Goal: Navigation & Orientation: Go to known website

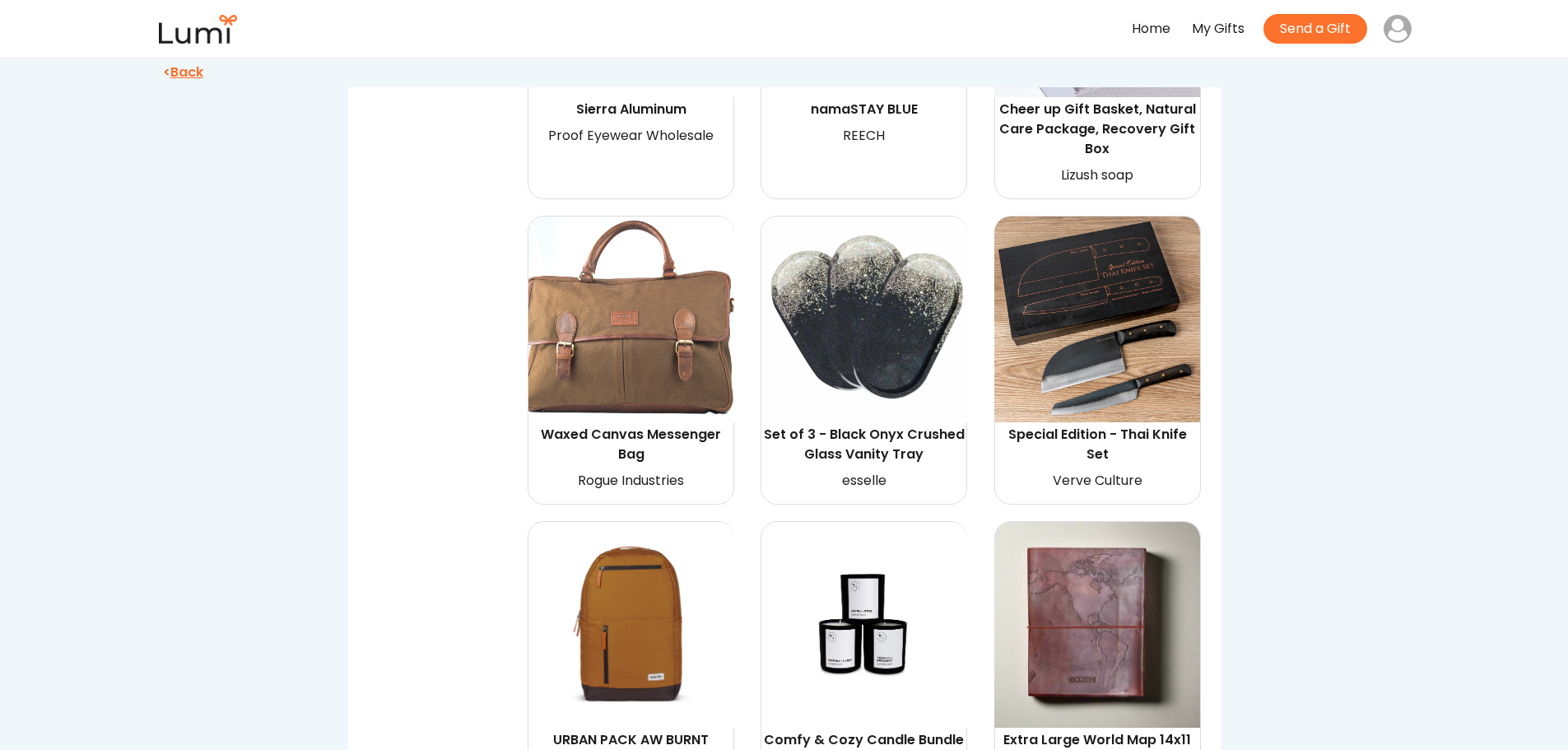
scroll to position [2715, 0]
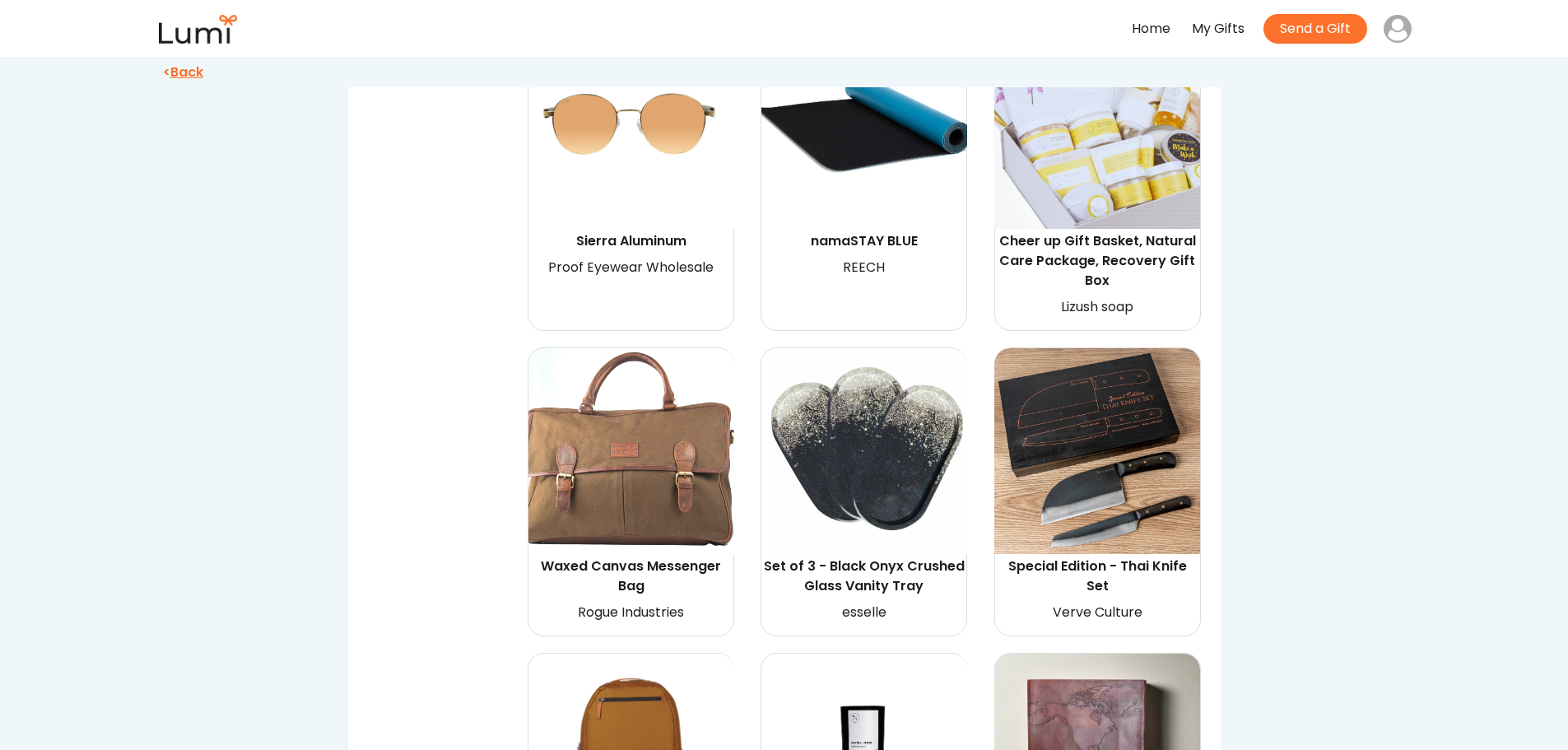
click at [1106, 502] on img at bounding box center [1097, 451] width 206 height 206
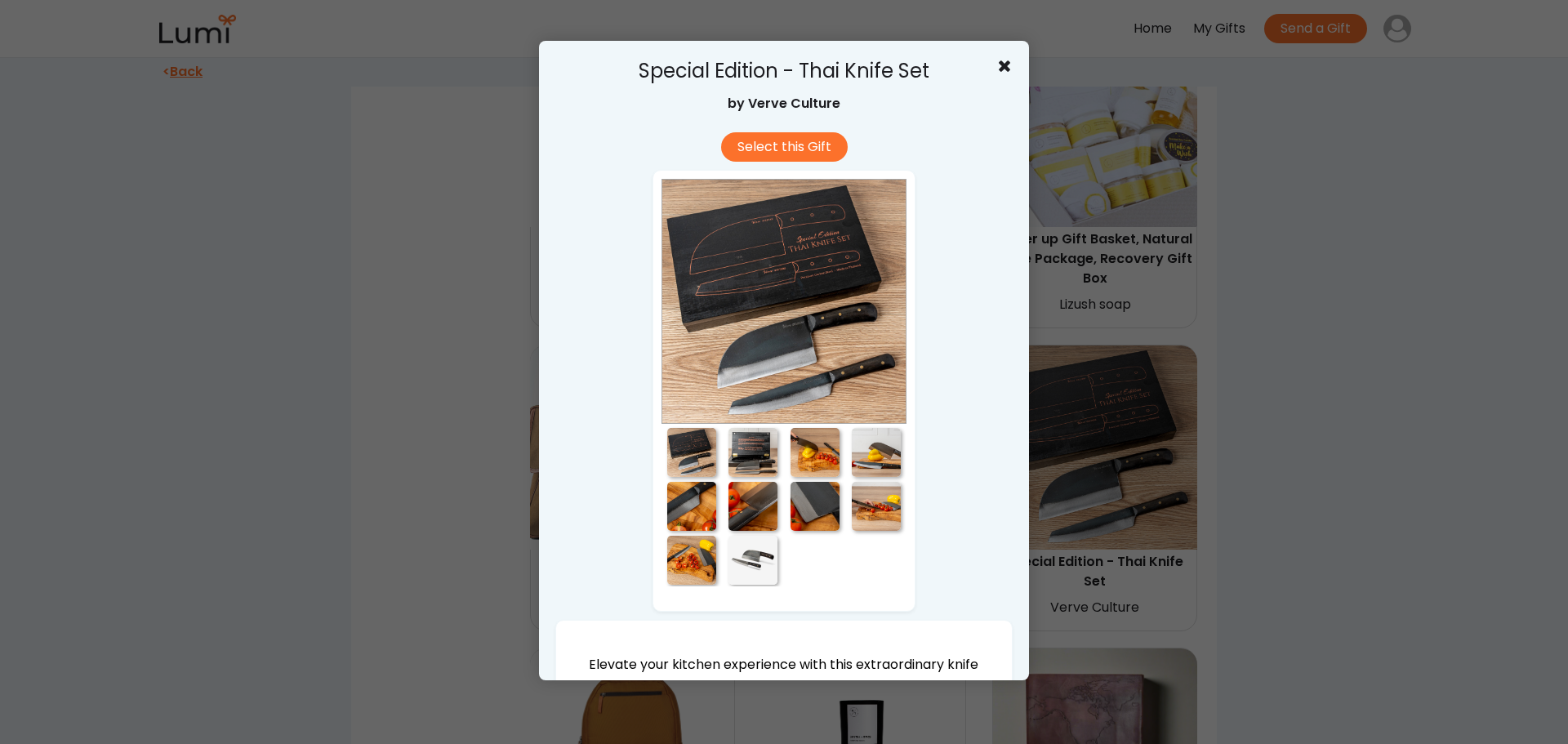
click at [792, 388] on div at bounding box center [783, 301] width 245 height 245
click at [682, 515] on div at bounding box center [691, 506] width 49 height 49
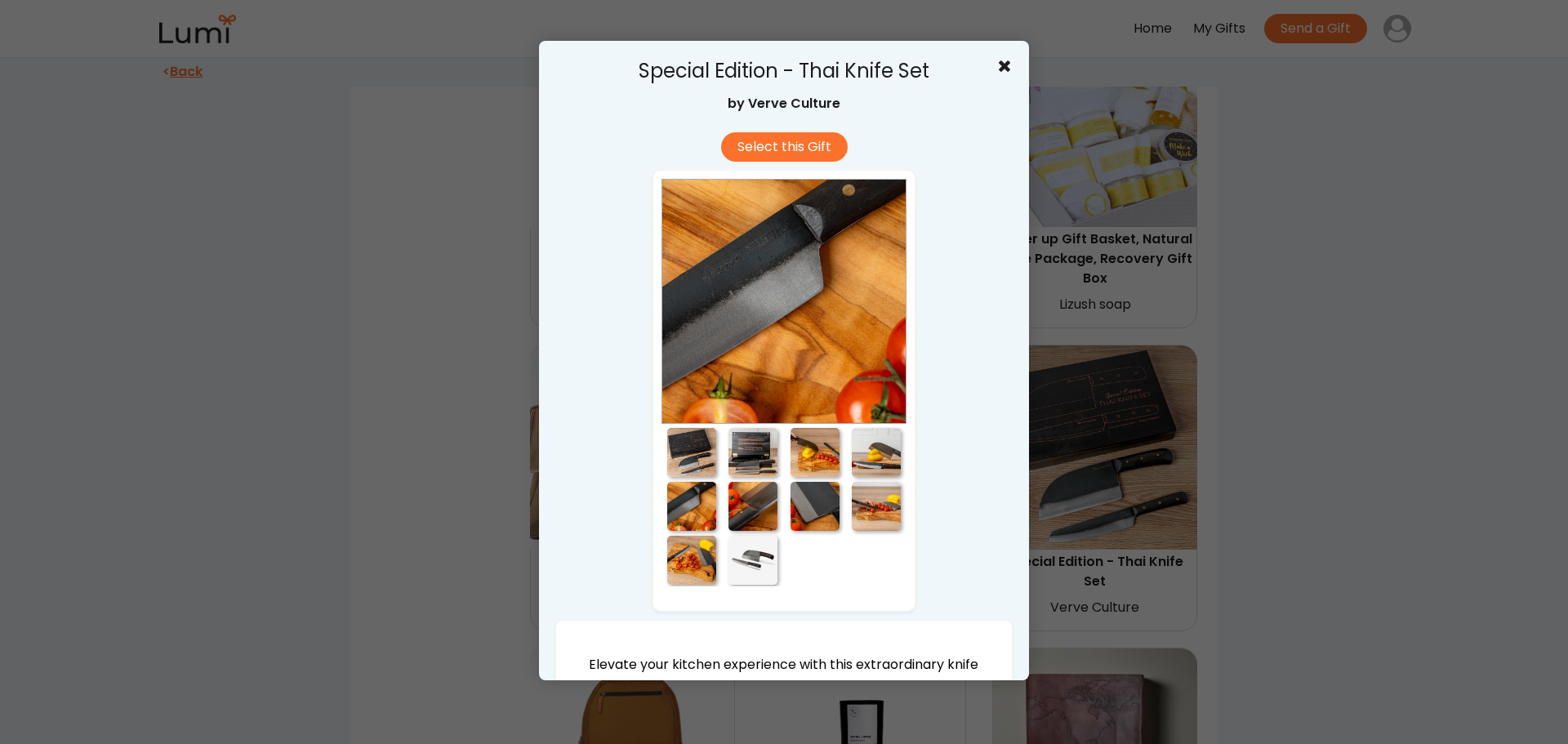
click at [750, 505] on div at bounding box center [753, 506] width 49 height 49
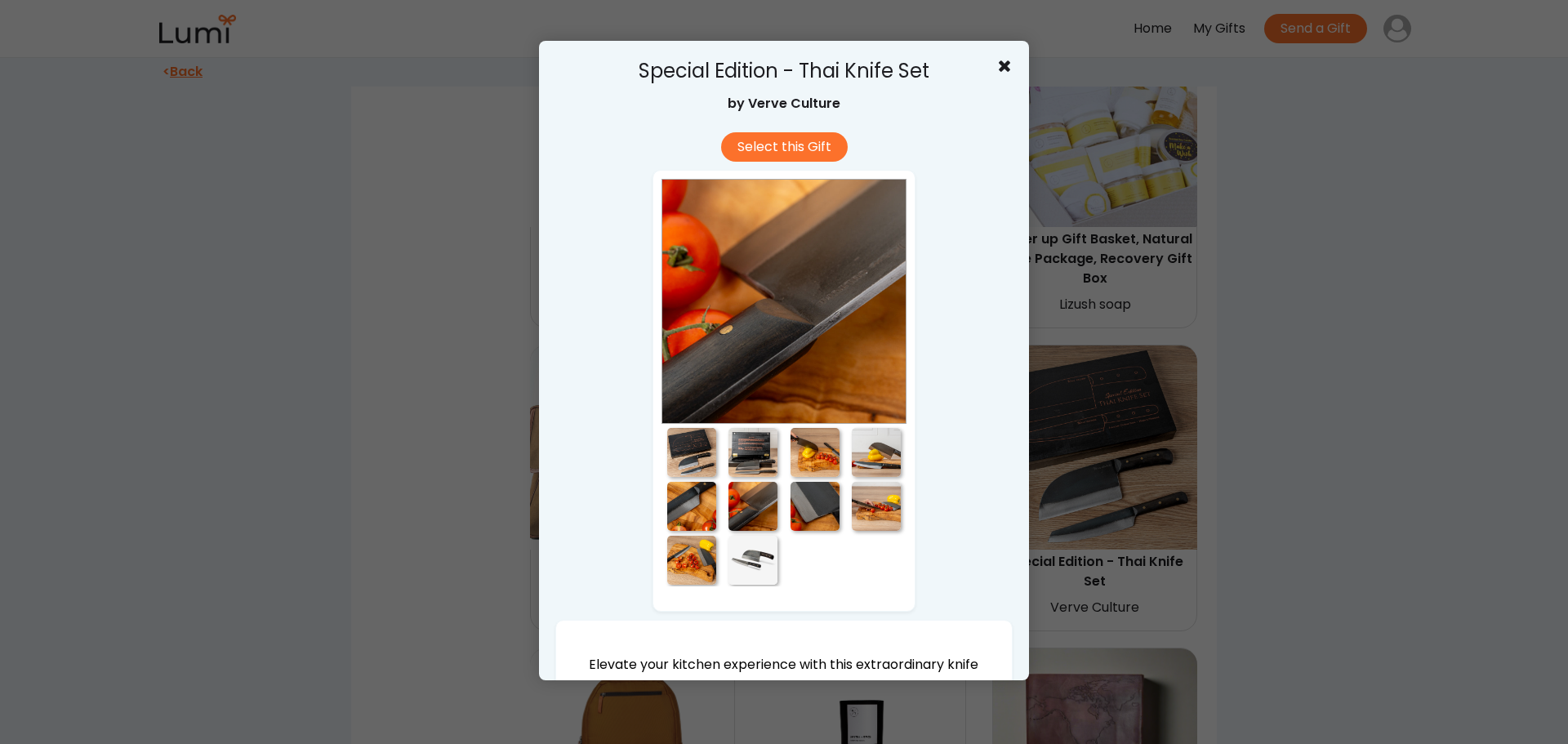
click at [819, 492] on div at bounding box center [815, 506] width 49 height 49
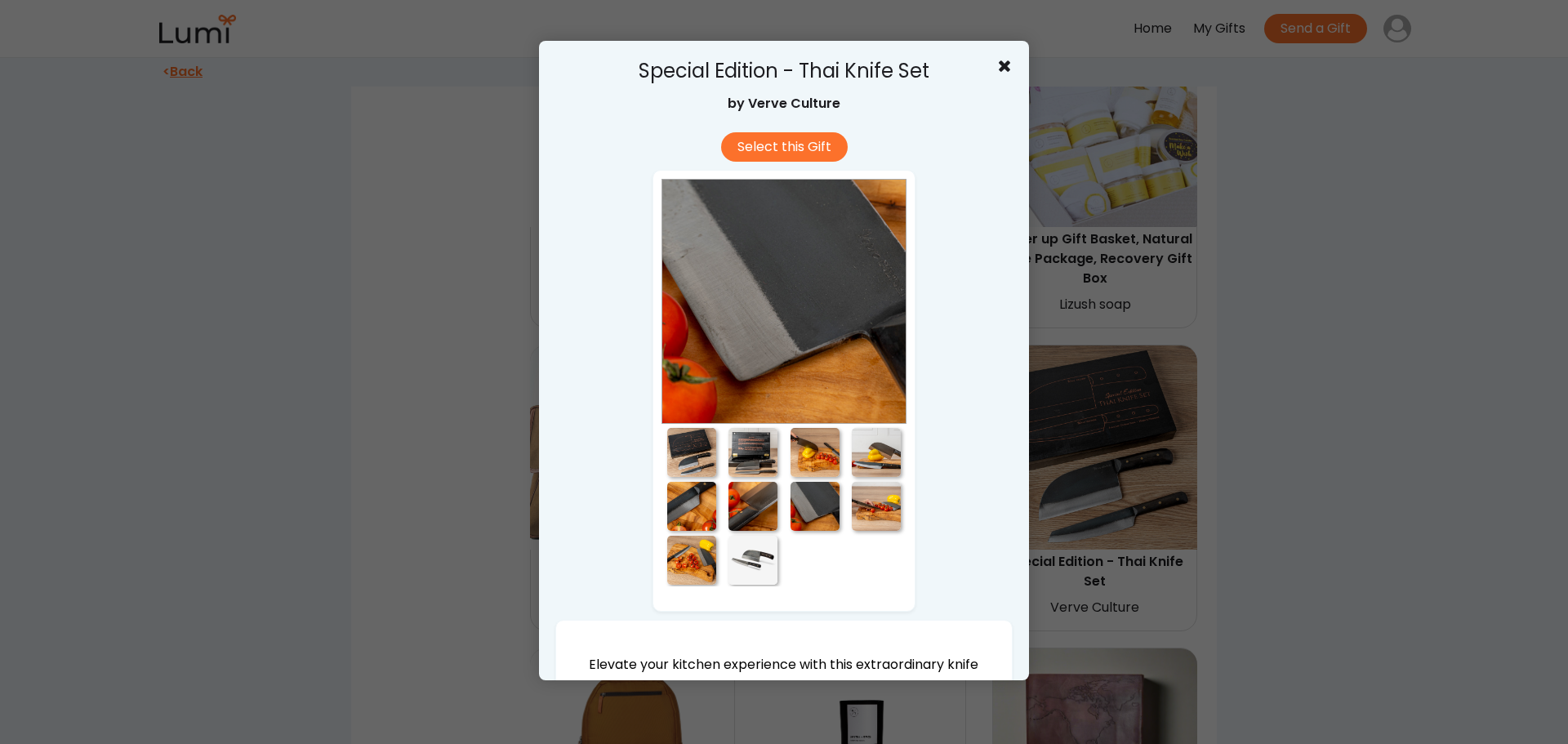
click at [793, 440] on div at bounding box center [815, 452] width 49 height 49
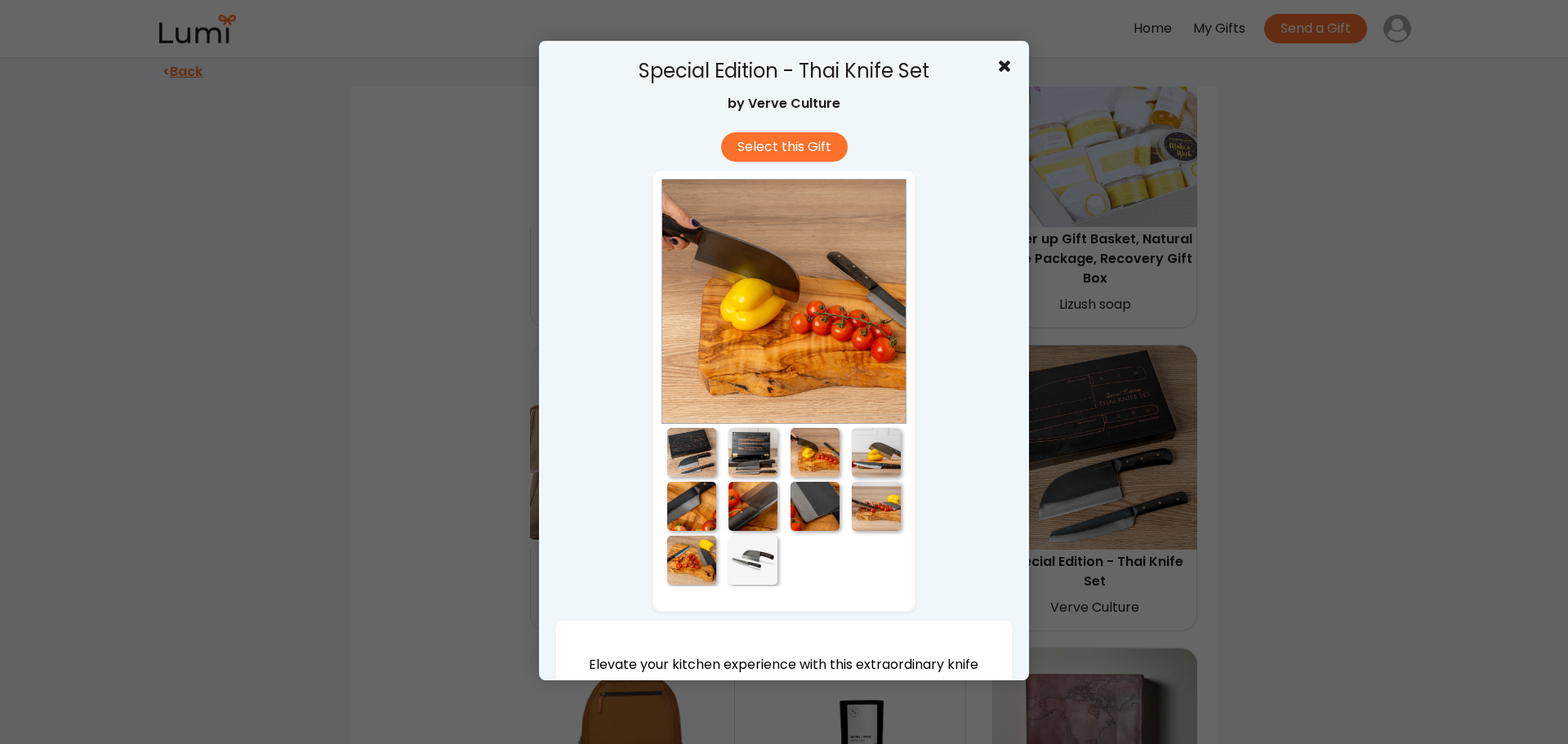
click at [738, 438] on div at bounding box center [753, 452] width 49 height 49
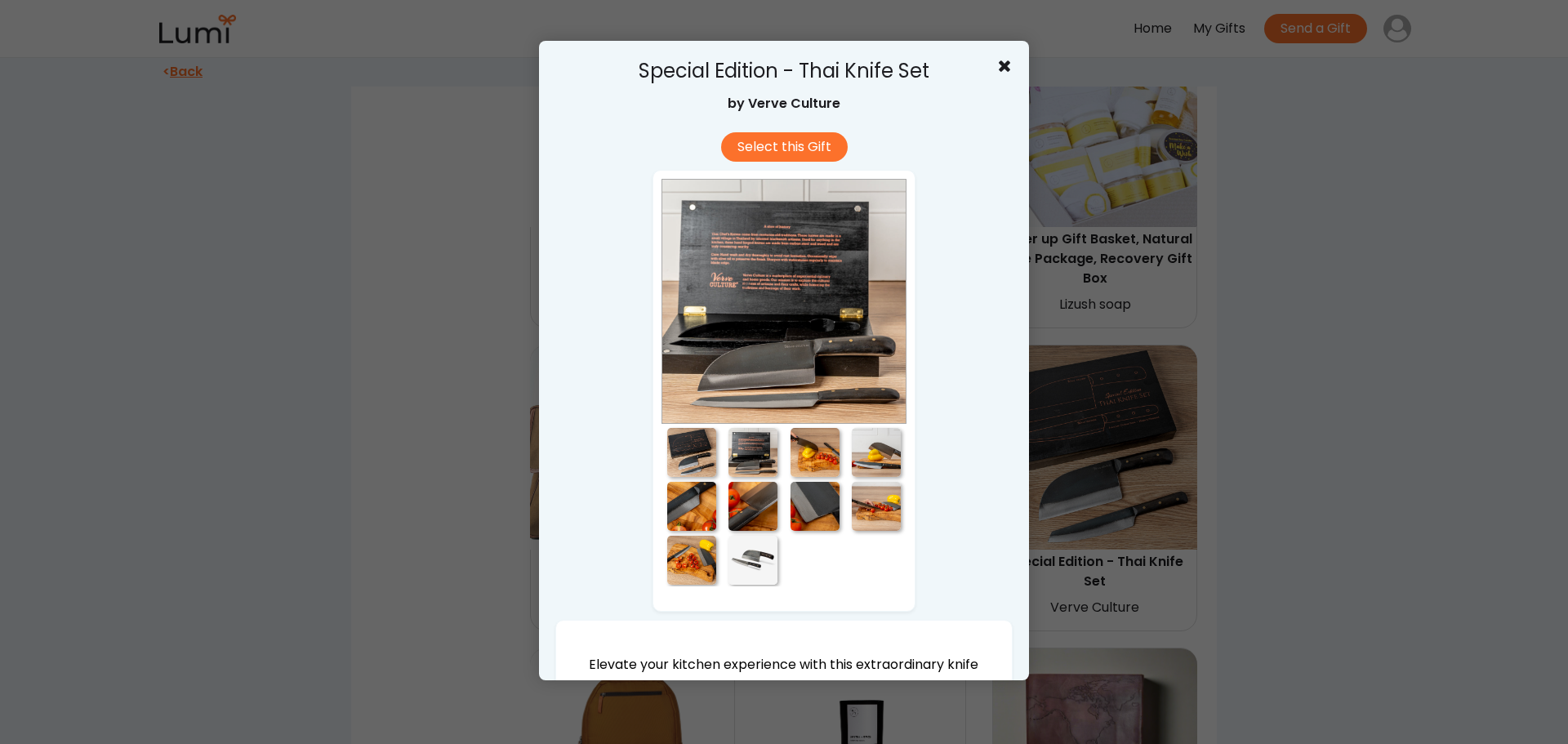
click at [677, 433] on div at bounding box center [691, 452] width 49 height 49
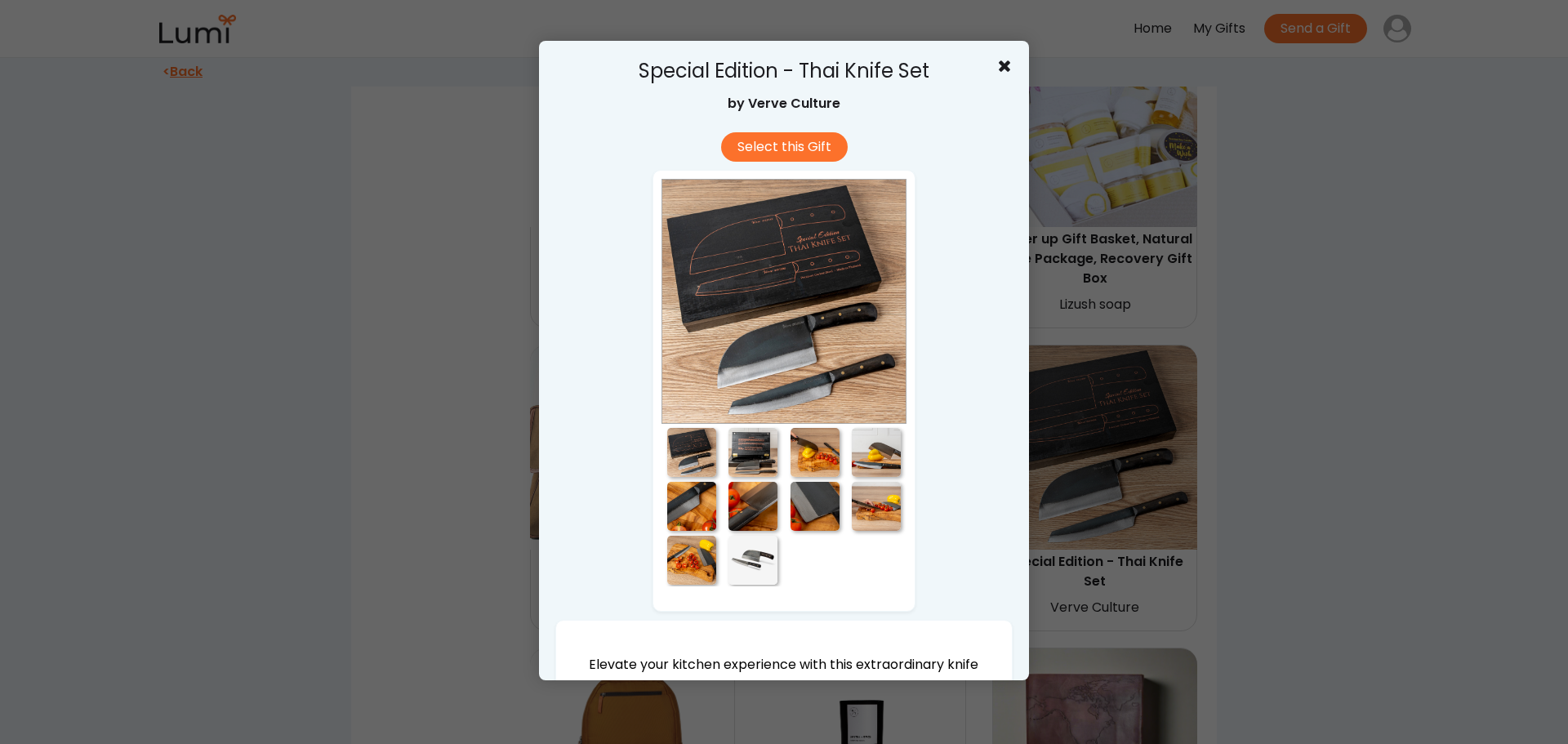
click at [800, 432] on div at bounding box center [815, 452] width 49 height 49
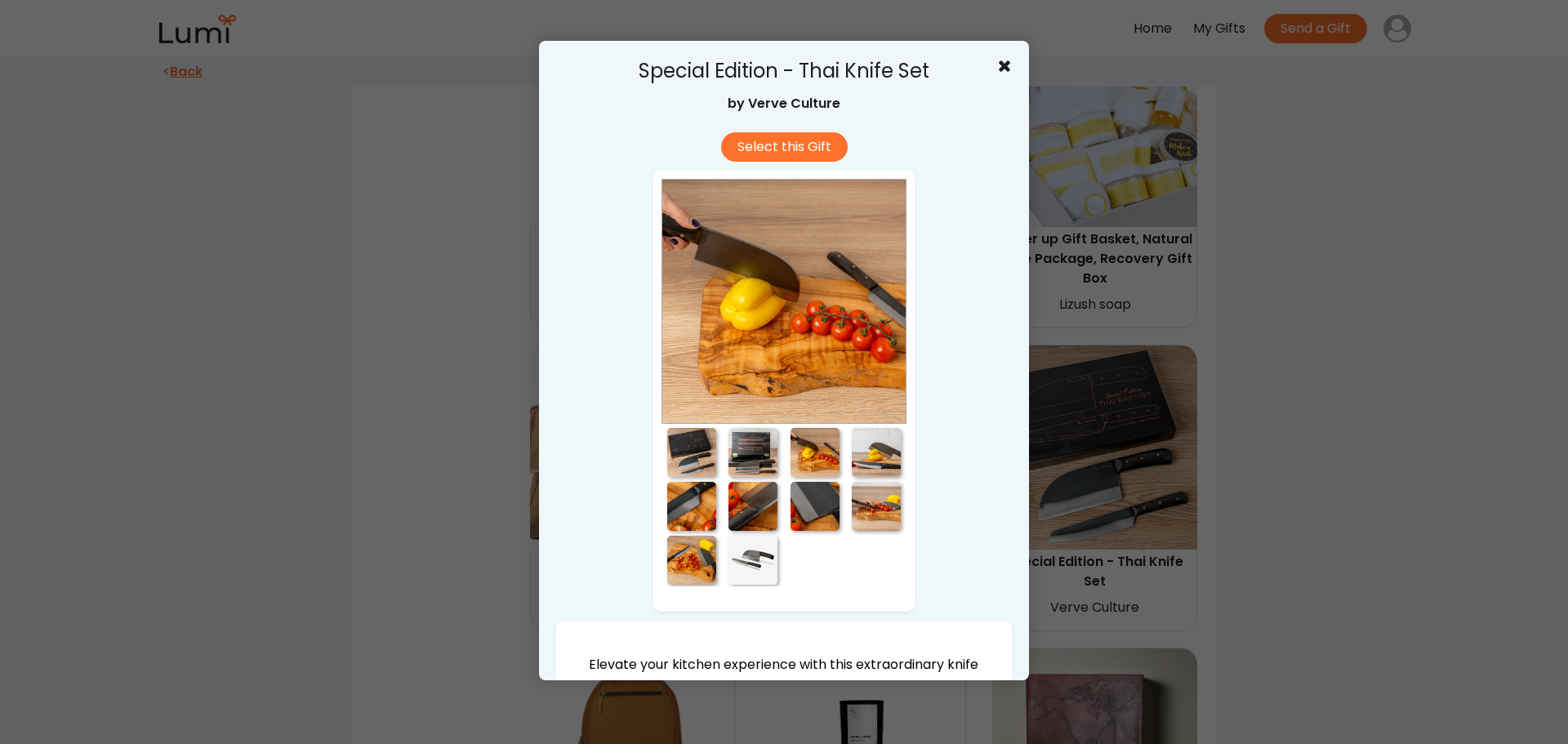
click at [874, 446] on div at bounding box center [876, 452] width 49 height 49
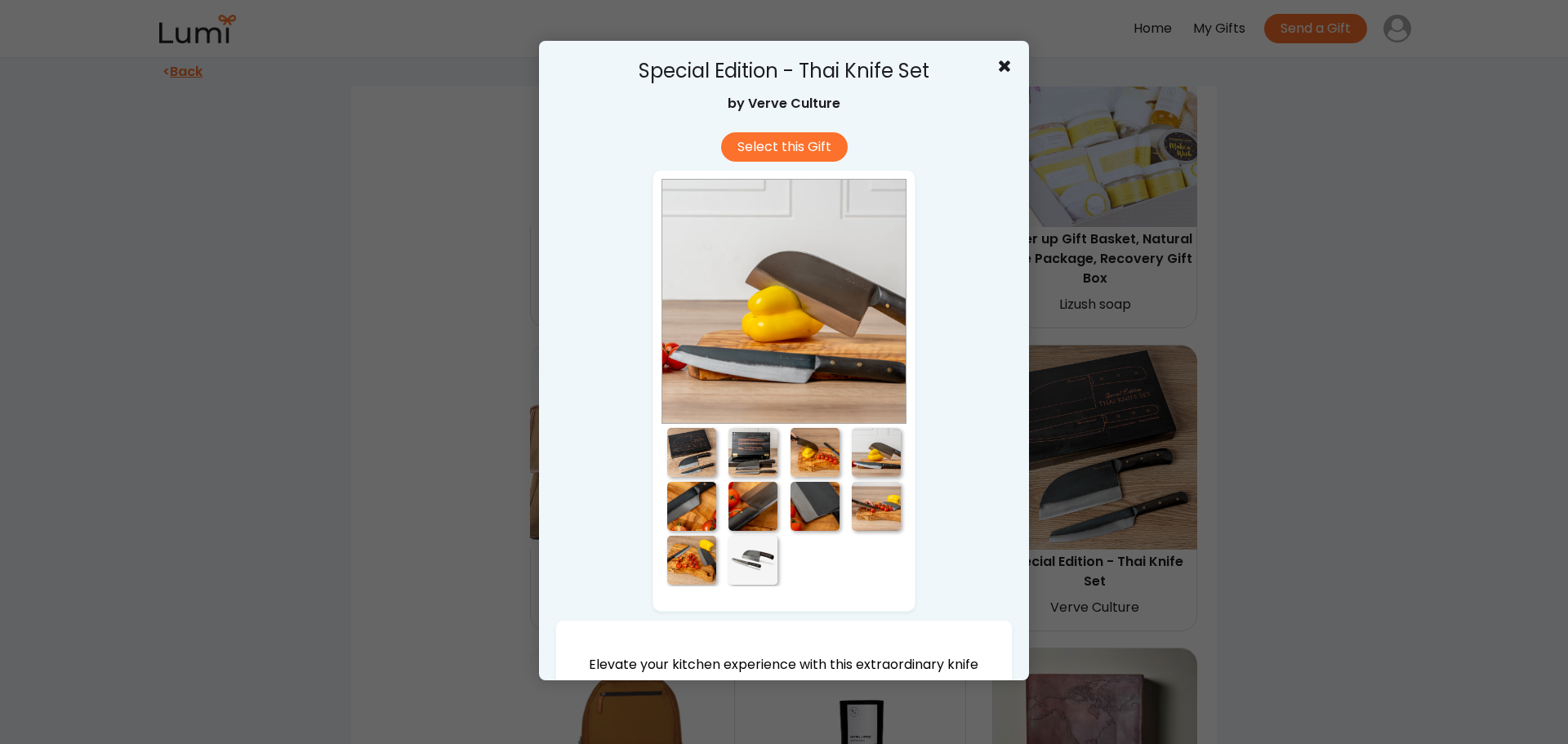
click at [882, 512] on div at bounding box center [876, 506] width 49 height 49
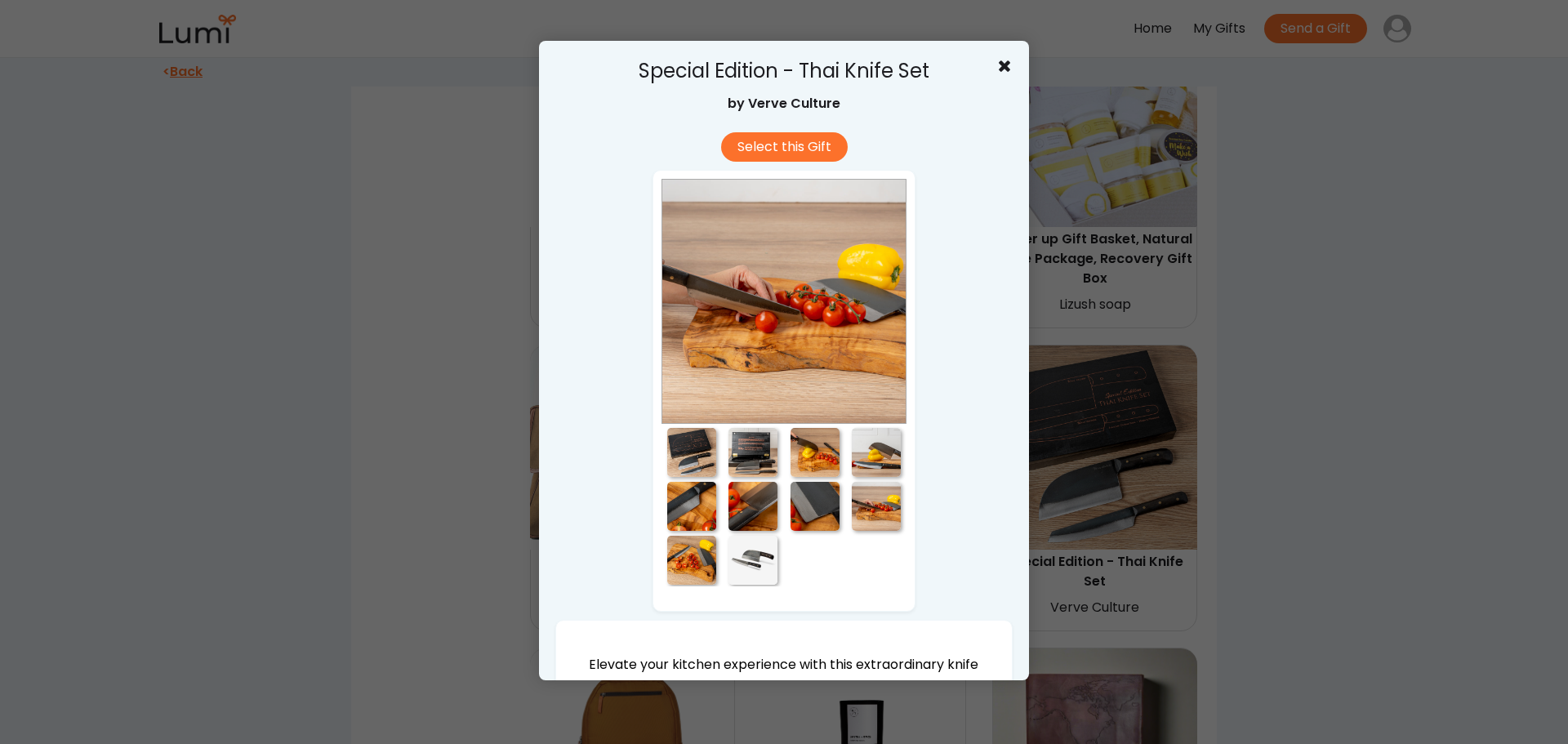
click at [667, 502] on div at bounding box center [691, 506] width 49 height 49
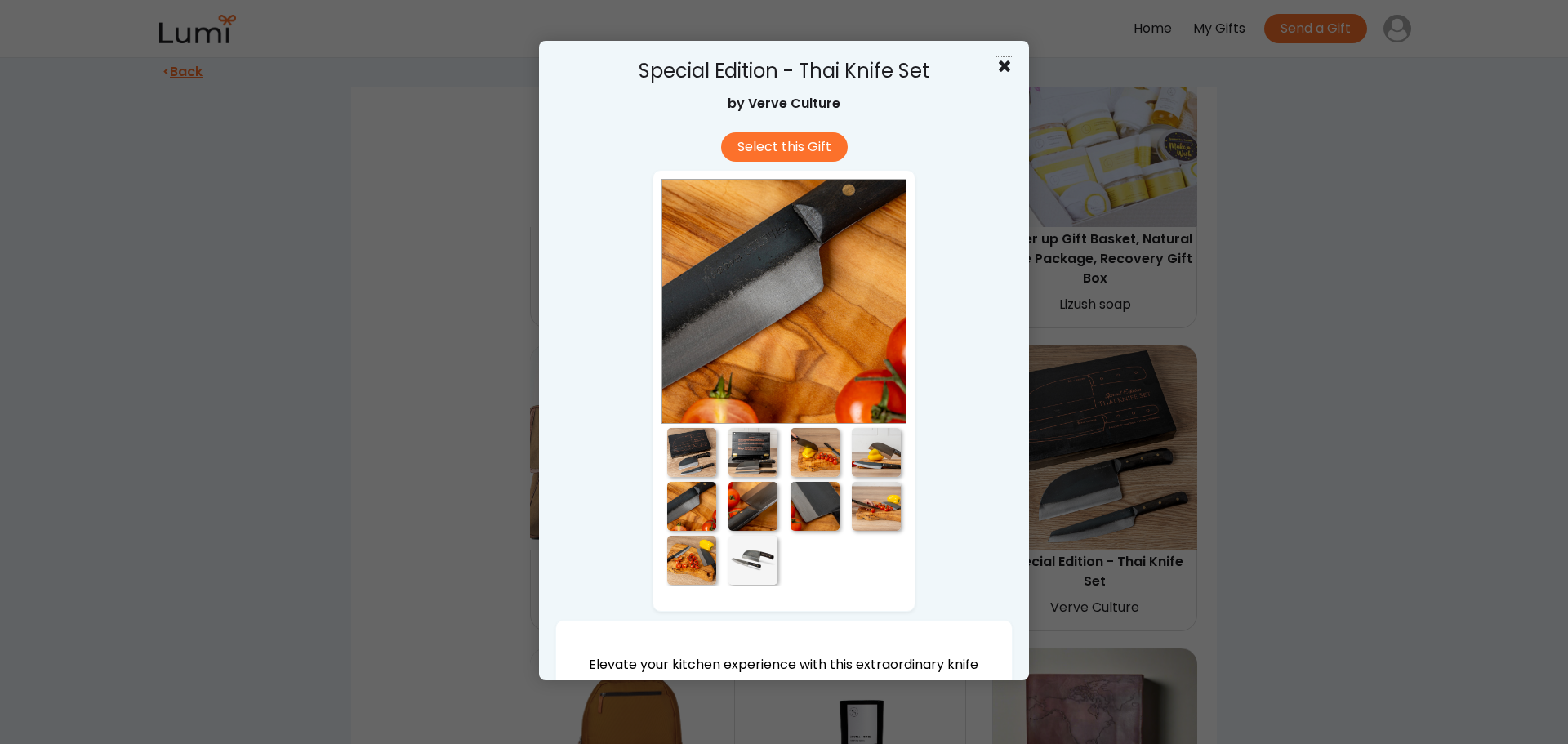
click at [999, 64] on use at bounding box center [1004, 66] width 11 height 11
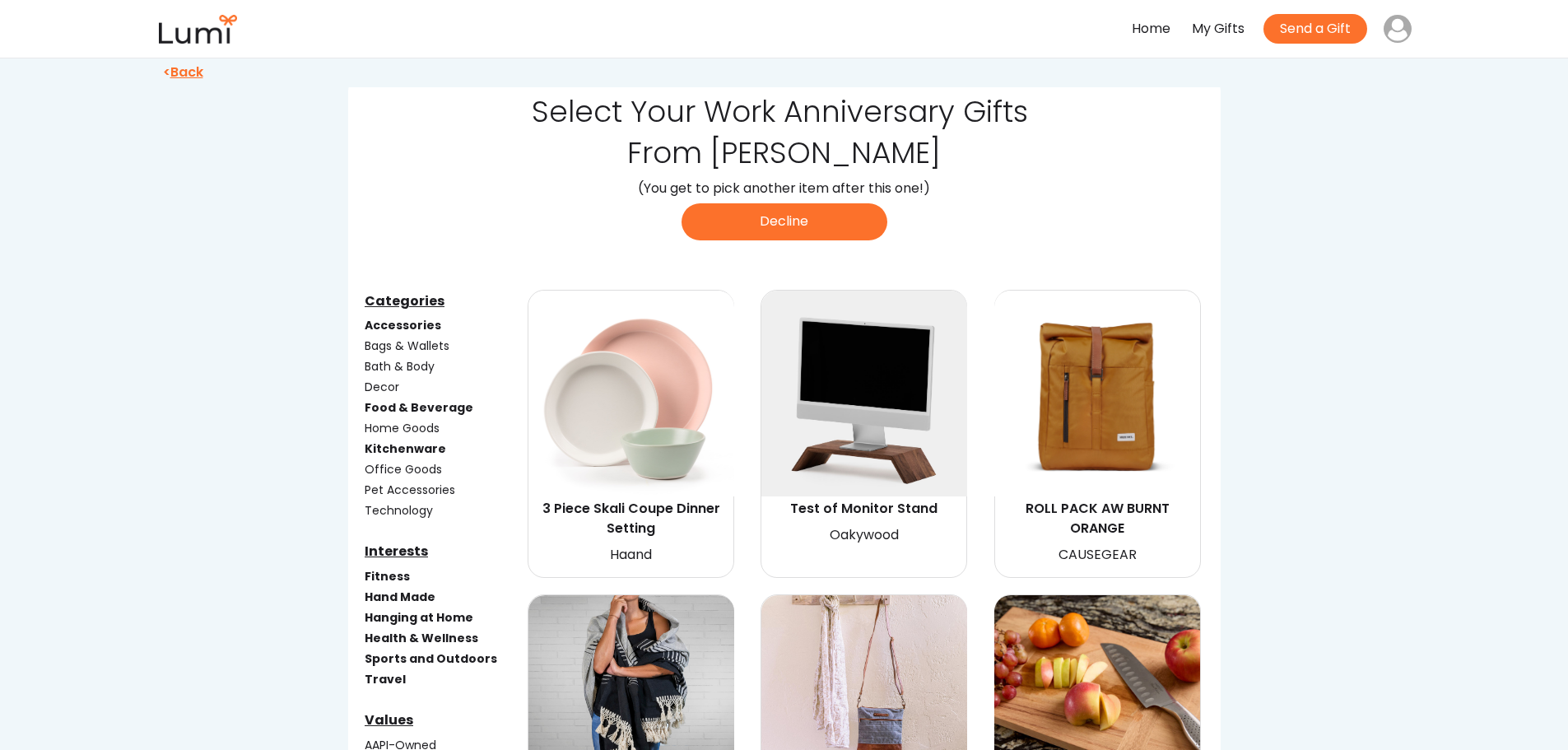
scroll to position [0, 0]
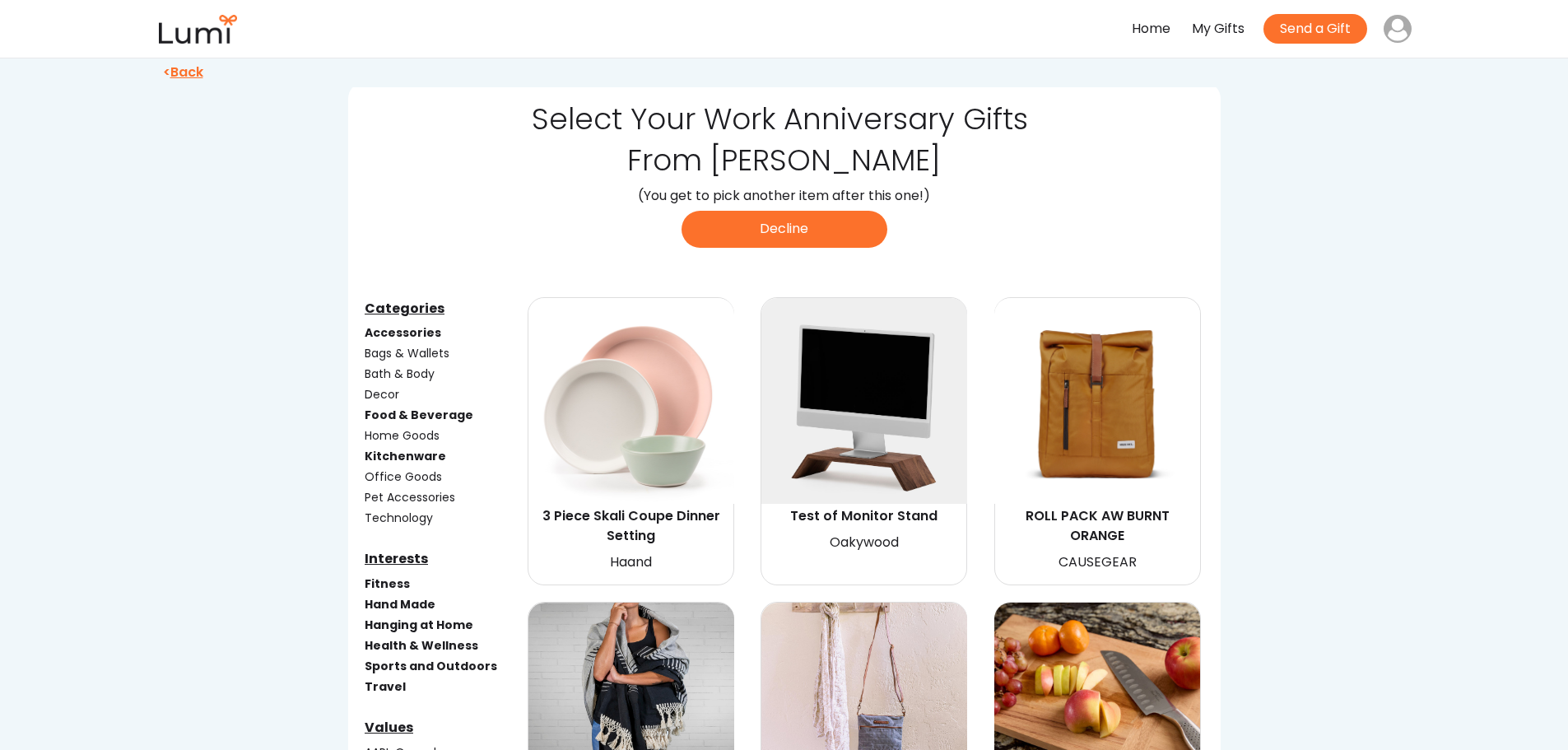
click at [1149, 32] on div "Home" at bounding box center [1151, 29] width 39 height 24
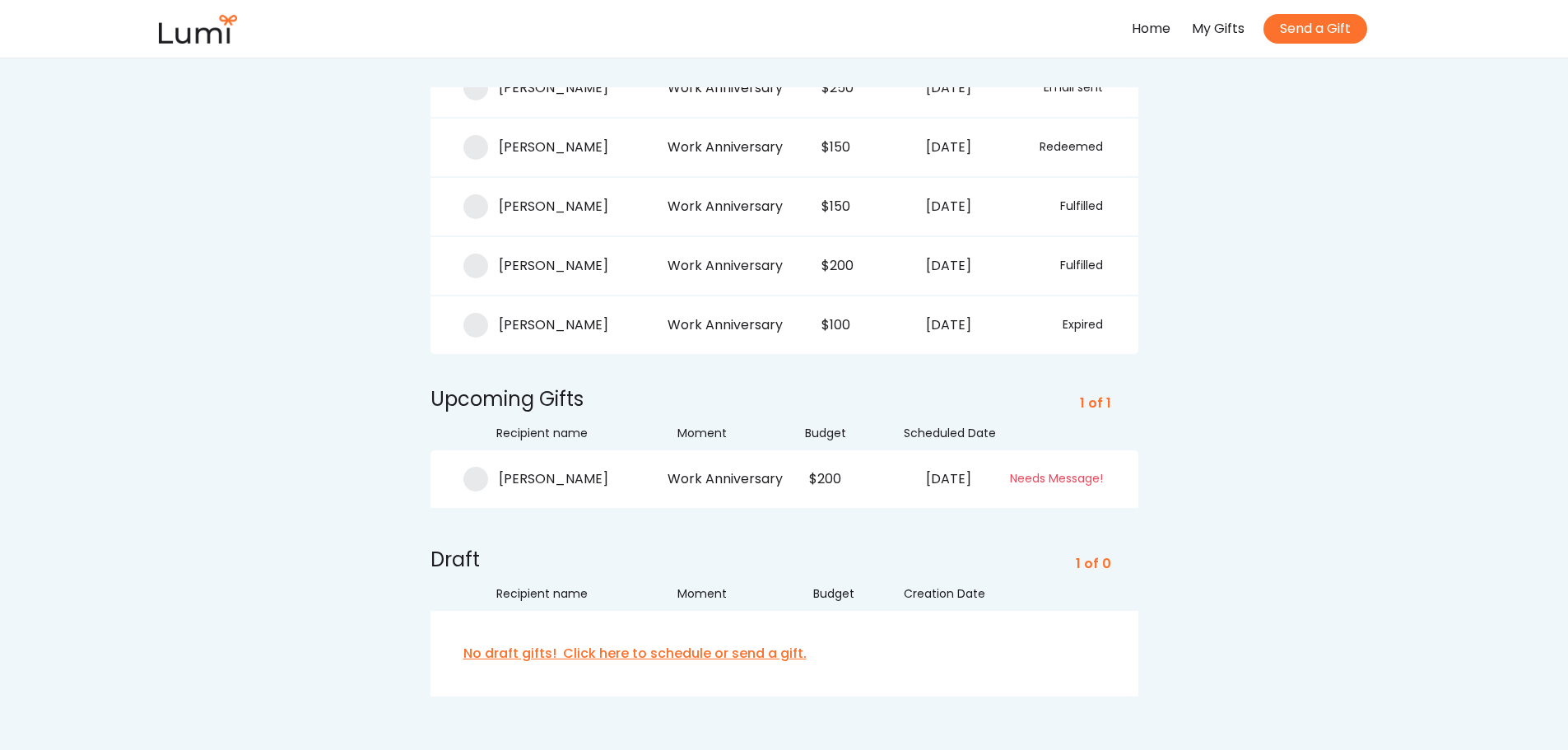
scroll to position [165, 0]
